Goal: Transaction & Acquisition: Subscribe to service/newsletter

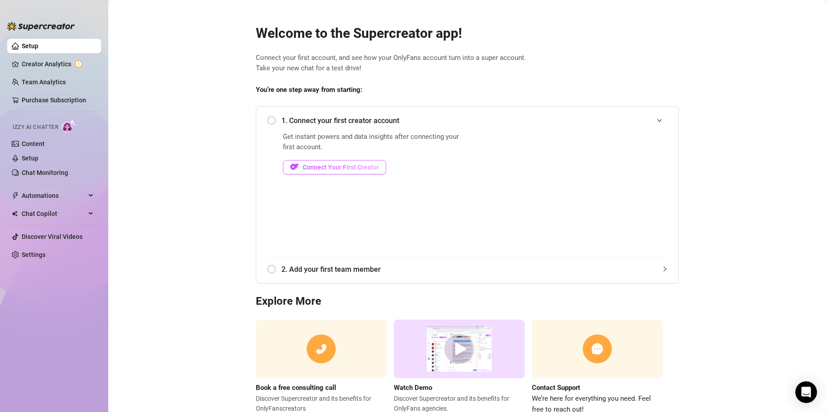
click at [366, 166] on span "Connect Your First Creator" at bounding box center [341, 167] width 76 height 7
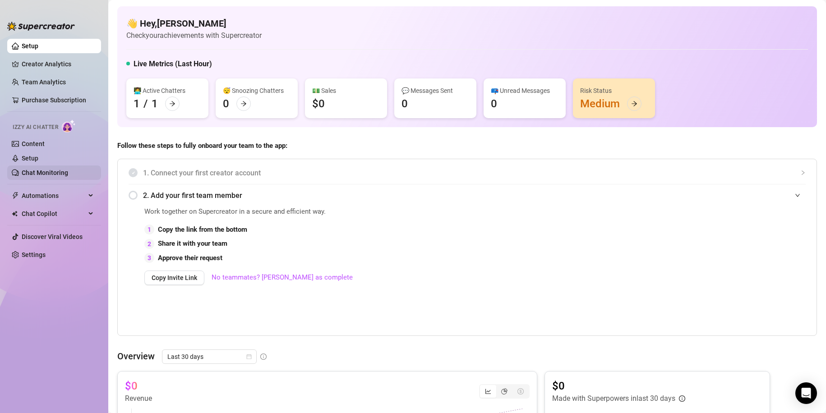
click at [46, 169] on link "Chat Monitoring" at bounding box center [45, 172] width 46 height 7
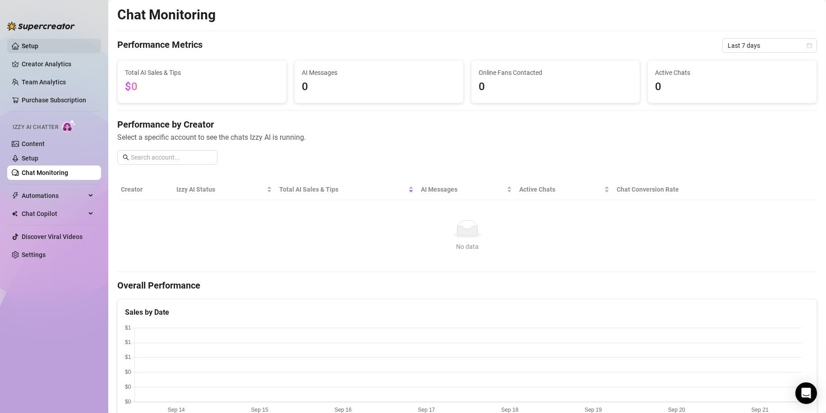
click at [38, 43] on link "Setup" at bounding box center [30, 45] width 17 height 7
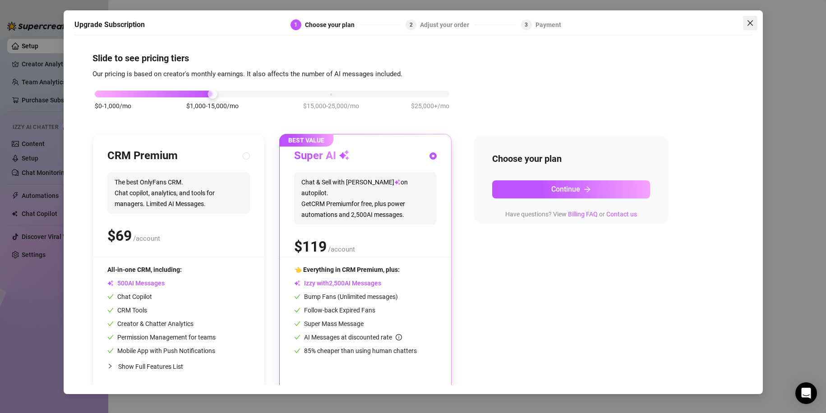
click at [755, 18] on button "Close" at bounding box center [750, 23] width 14 height 14
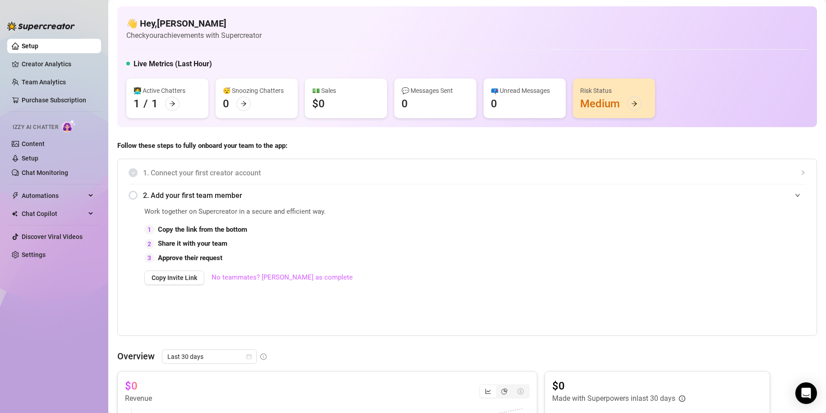
click at [237, 218] on link "No teammates? [PERSON_NAME] as complete" at bounding box center [282, 278] width 141 height 11
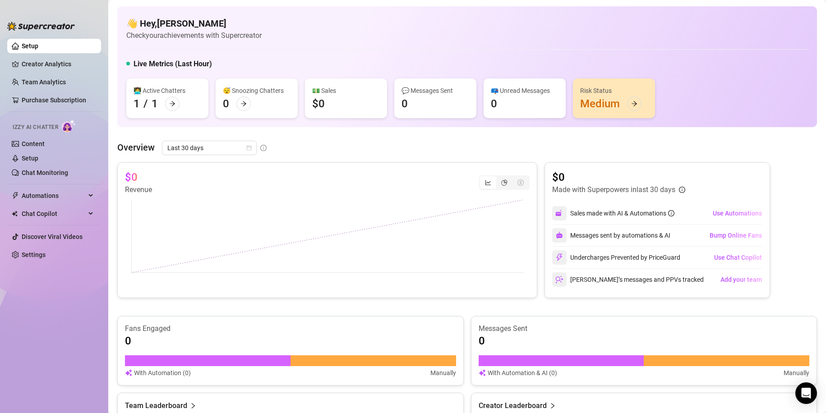
click at [185, 108] on div "👩‍💻 Active Chatters 1 / 1" at bounding box center [167, 99] width 82 height 40
click at [40, 68] on link "Creator Analytics" at bounding box center [58, 64] width 72 height 14
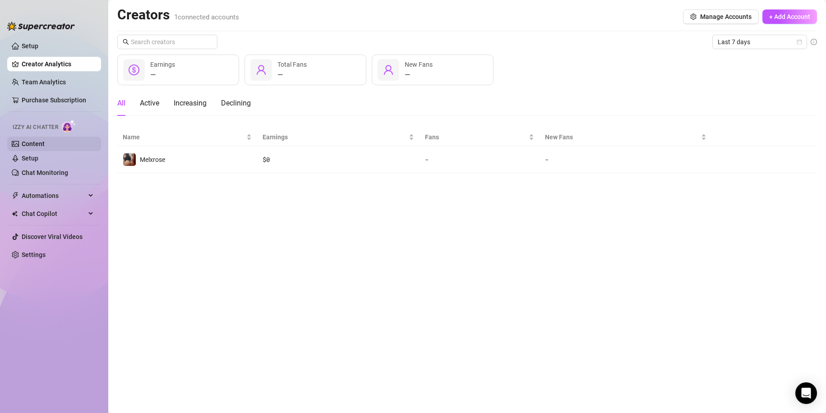
click at [45, 140] on link "Content" at bounding box center [33, 143] width 23 height 7
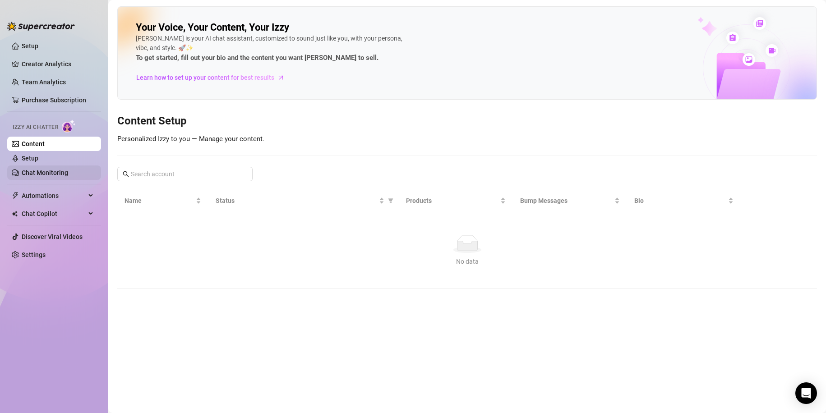
click at [43, 169] on link "Chat Monitoring" at bounding box center [45, 172] width 46 height 7
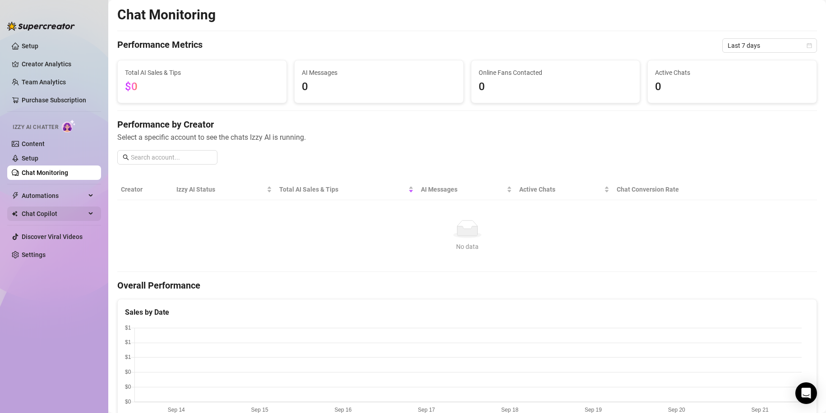
click at [44, 214] on span "Chat Copilot" at bounding box center [54, 214] width 64 height 14
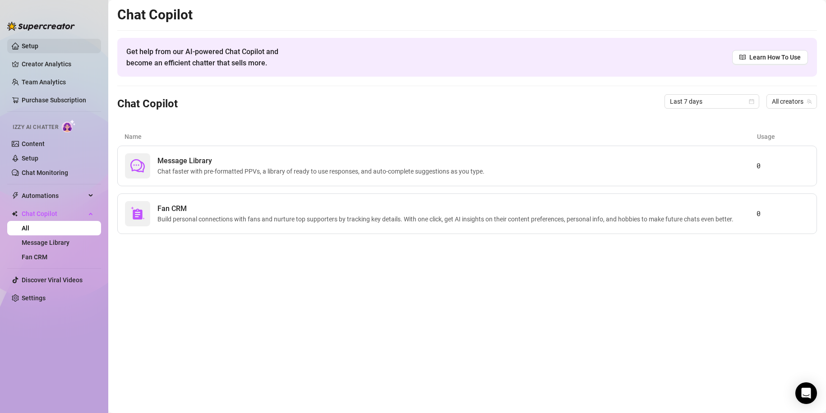
click at [38, 47] on link "Setup" at bounding box center [30, 45] width 17 height 7
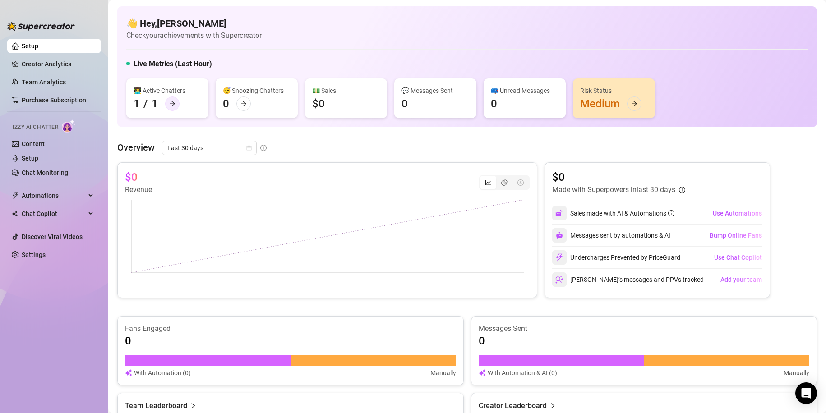
click at [174, 98] on div at bounding box center [172, 104] width 14 height 14
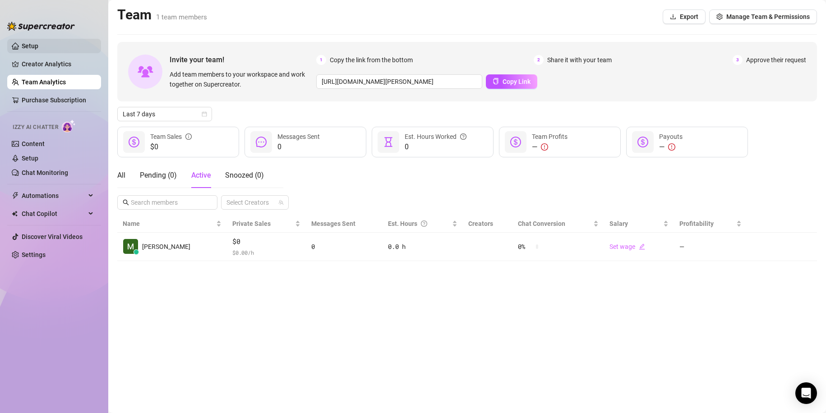
click at [32, 42] on link "Setup" at bounding box center [30, 45] width 17 height 7
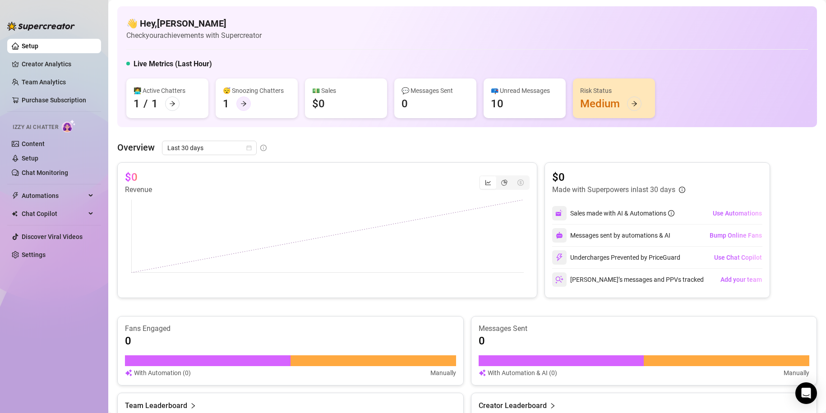
click at [243, 106] on icon "arrow-right" at bounding box center [243, 104] width 5 height 5
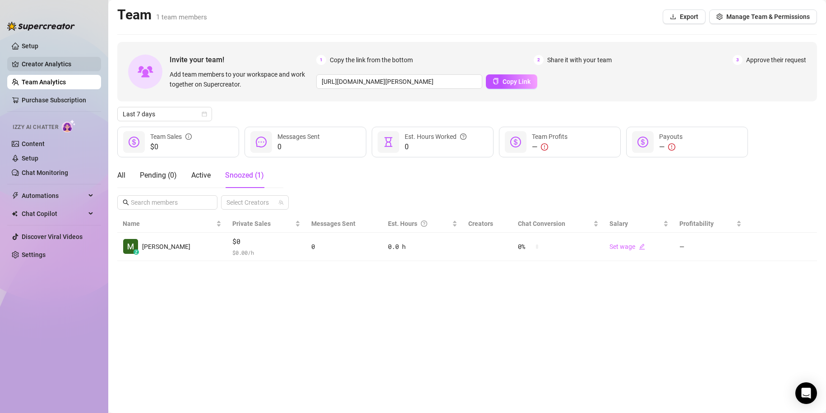
click at [37, 68] on link "Creator Analytics" at bounding box center [58, 64] width 72 height 14
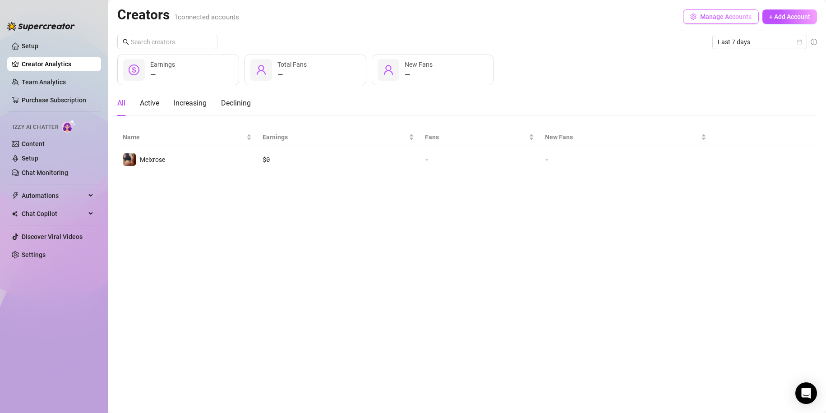
click at [708, 17] on span "Manage Accounts" at bounding box center [725, 16] width 51 height 7
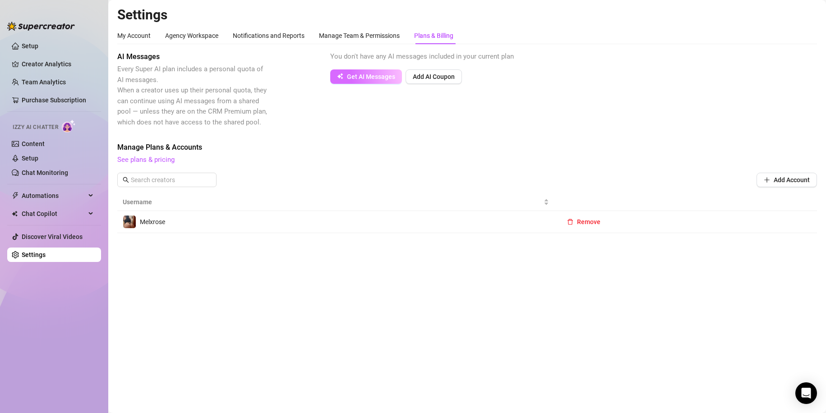
click at [375, 73] on span "Get AI Messages" at bounding box center [371, 76] width 48 height 7
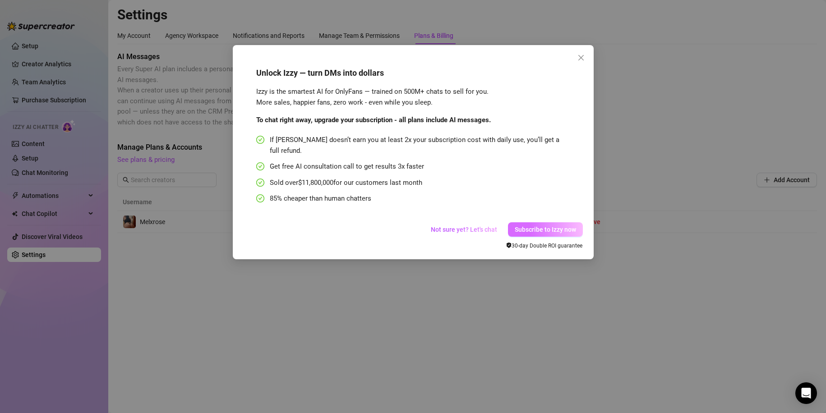
click at [533, 218] on span "Subscribe to Izzy now" at bounding box center [545, 229] width 61 height 7
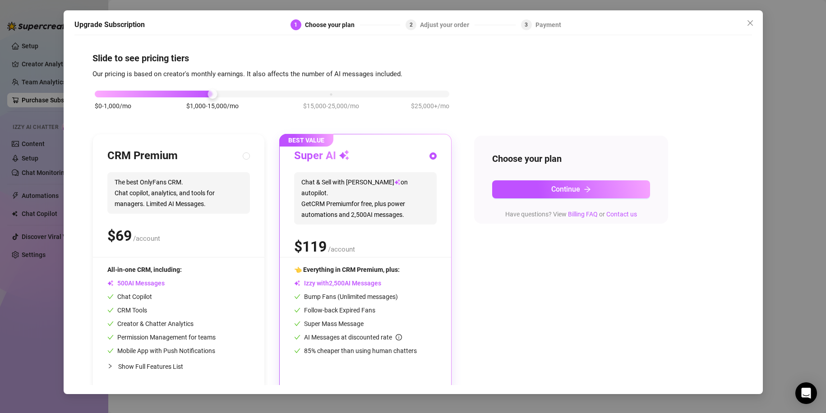
scroll to position [3, 0]
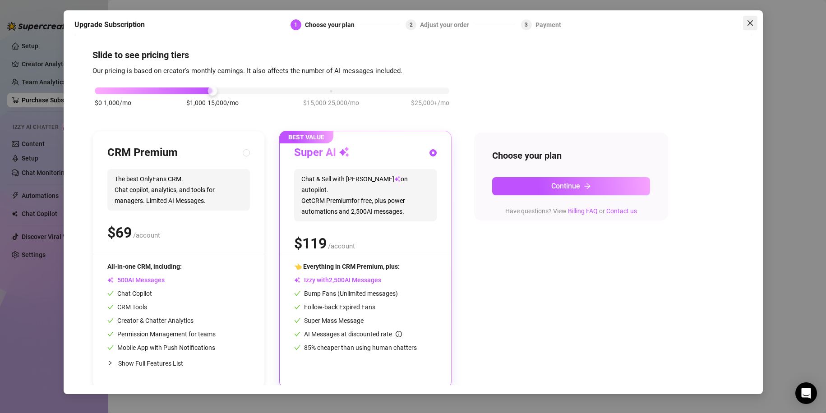
click at [752, 23] on icon "close" at bounding box center [750, 22] width 7 height 7
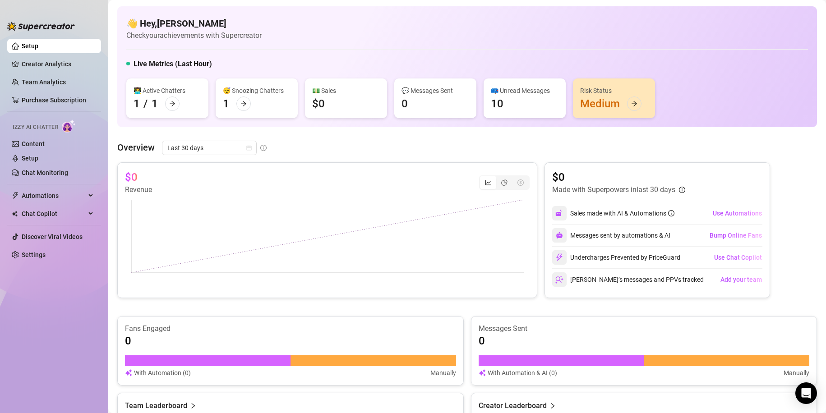
click at [162, 101] on div "👩‍💻 Active Chatters 1 / 1" at bounding box center [167, 99] width 82 height 40
click at [166, 101] on div at bounding box center [172, 104] width 14 height 14
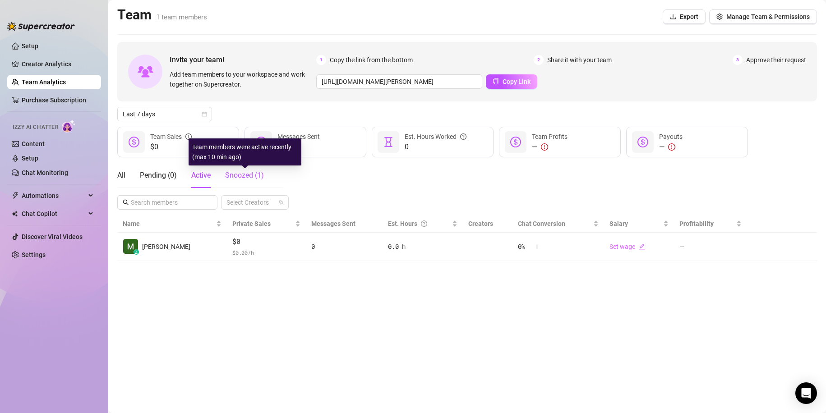
click at [240, 174] on span "Snoozed ( 1 )" at bounding box center [244, 175] width 39 height 9
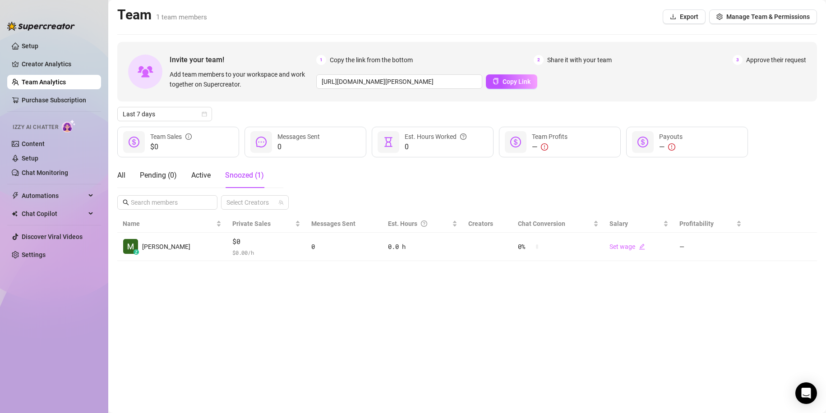
click at [116, 179] on main "Team 1 team members Export Manage Team & Permissions Invite your team! Add team…" at bounding box center [467, 206] width 718 height 413
click at [116, 178] on main "Team 1 team members Export Manage Team & Permissions Invite your team! Add team…" at bounding box center [467, 206] width 718 height 413
click at [118, 178] on div "All" at bounding box center [121, 175] width 8 height 11
click at [62, 218] on link "Discover Viral Videos" at bounding box center [52, 236] width 61 height 7
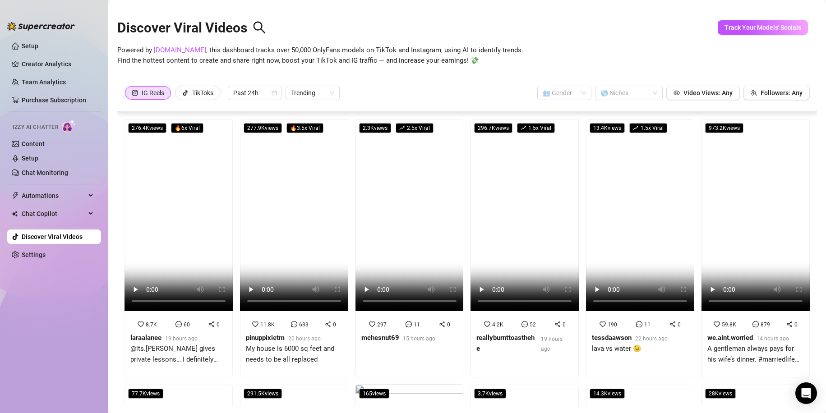
drag, startPoint x: 135, startPoint y: 279, endPoint x: 108, endPoint y: 338, distance: 65.6
click at [108, 218] on aside "Setup Creator Analytics Team Analytics Purchase Subscription Izzy AI Chatter Co…" at bounding box center [54, 206] width 108 height 413
